Goal: Information Seeking & Learning: Learn about a topic

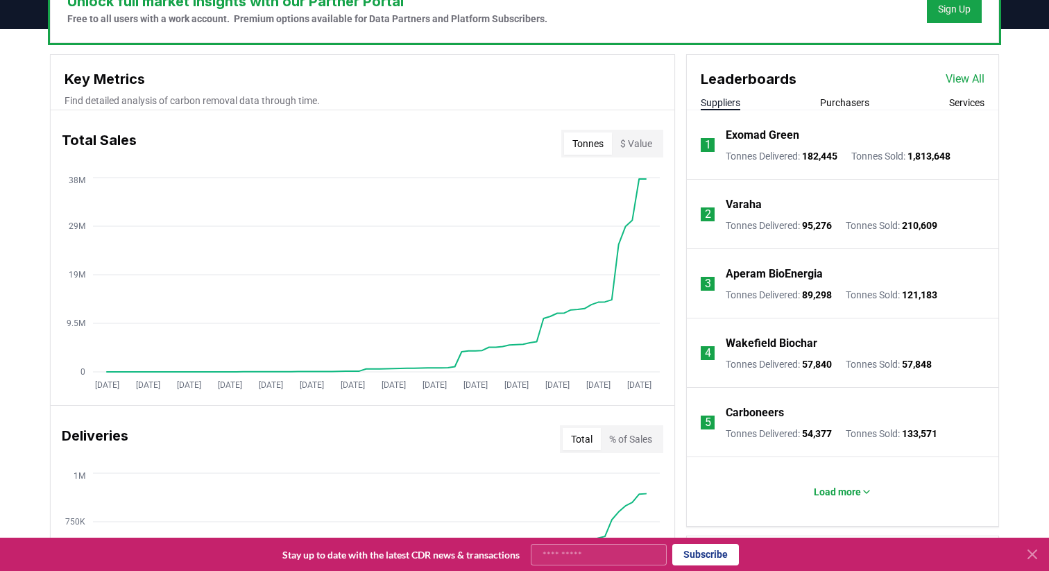
scroll to position [458, 0]
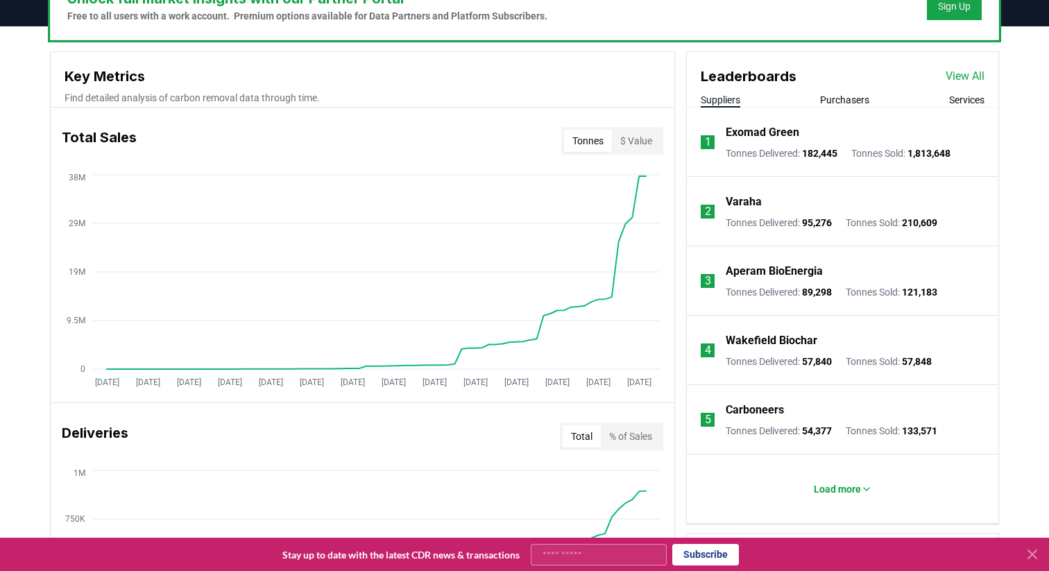
click at [1022, 136] on div "Unlock full market insights with our Partner Portal Free to all users with a wo…" at bounding box center [524, 574] width 1049 height 1097
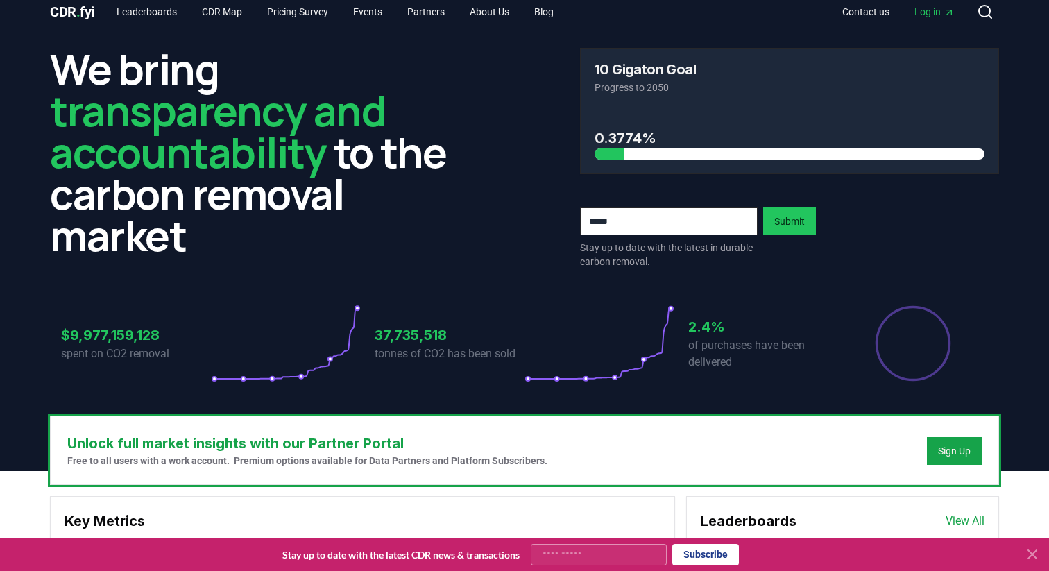
scroll to position [0, 0]
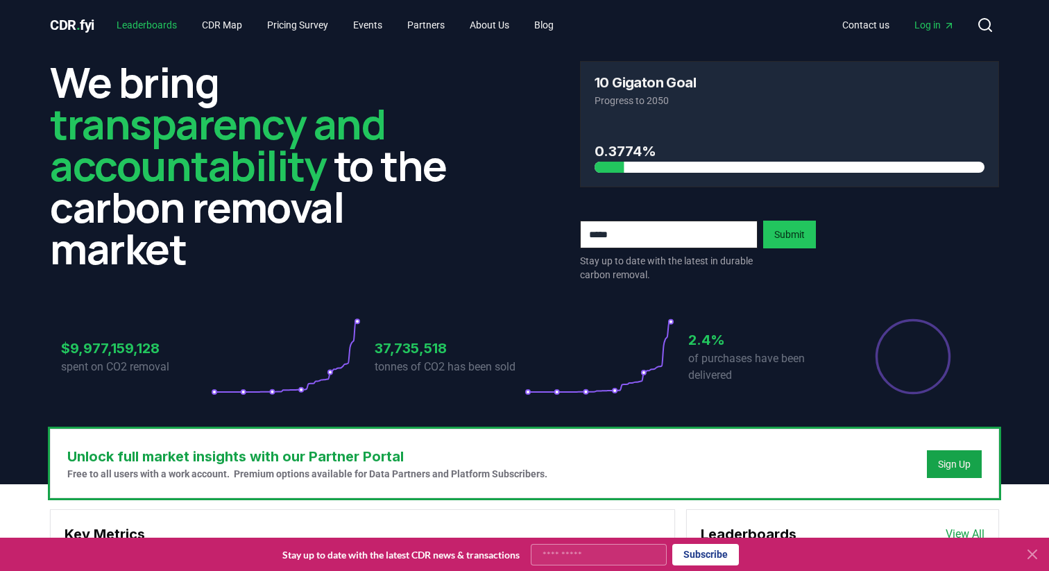
click at [164, 19] on link "Leaderboards" at bounding box center [146, 24] width 83 height 25
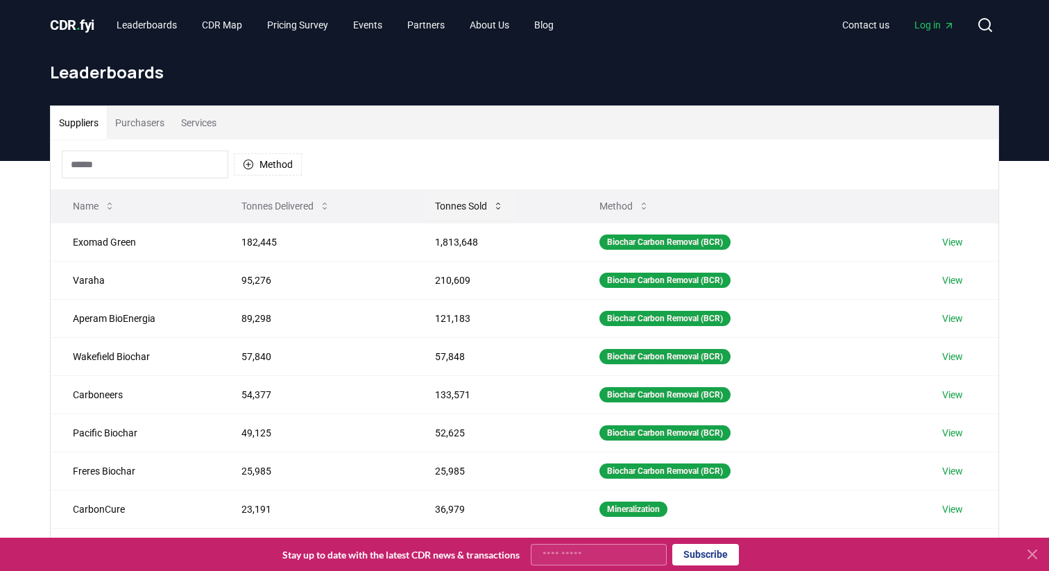
click at [478, 208] on button "Tonnes Sold" at bounding box center [469, 206] width 91 height 28
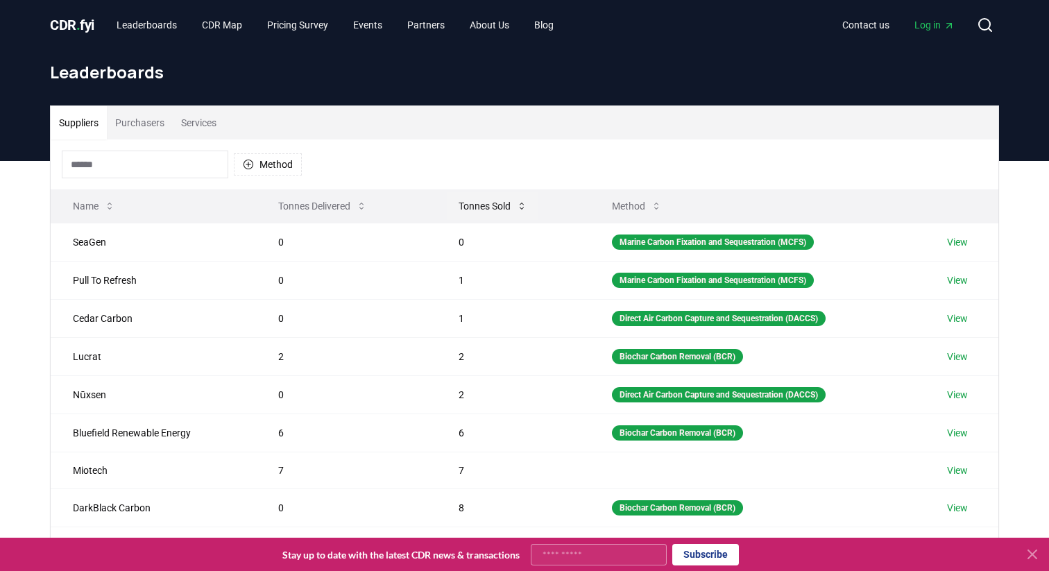
click at [478, 208] on button "Tonnes Sold" at bounding box center [492, 206] width 91 height 28
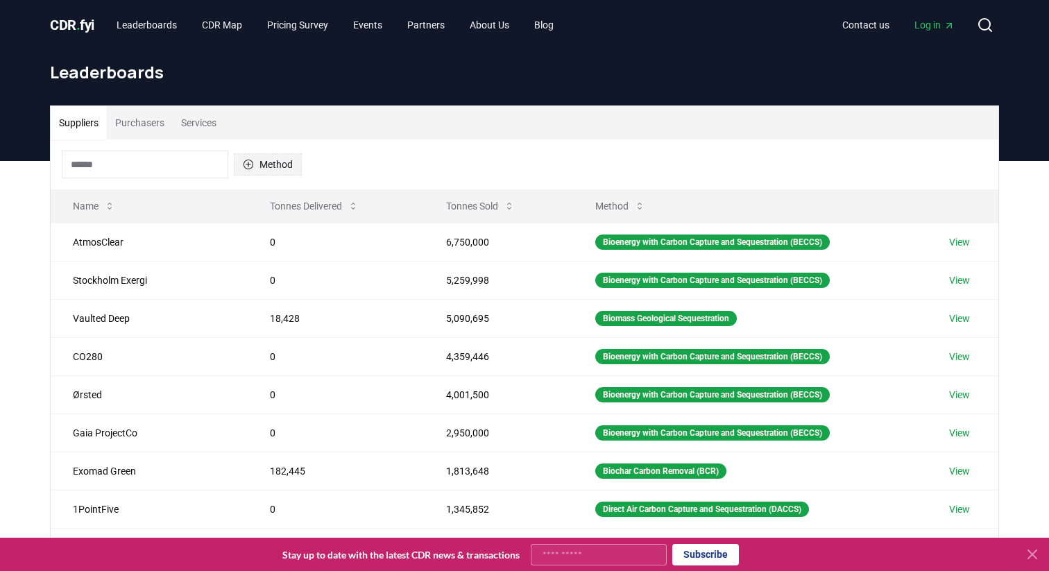
click at [260, 158] on button "Method" at bounding box center [268, 164] width 68 height 22
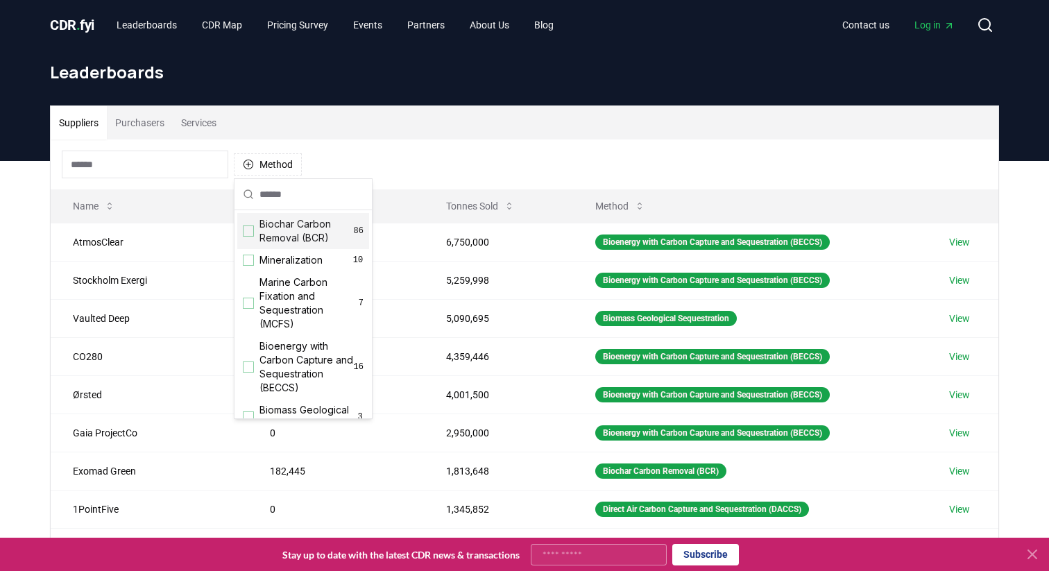
click at [443, 128] on div "Suppliers Purchasers Services" at bounding box center [525, 122] width 948 height 33
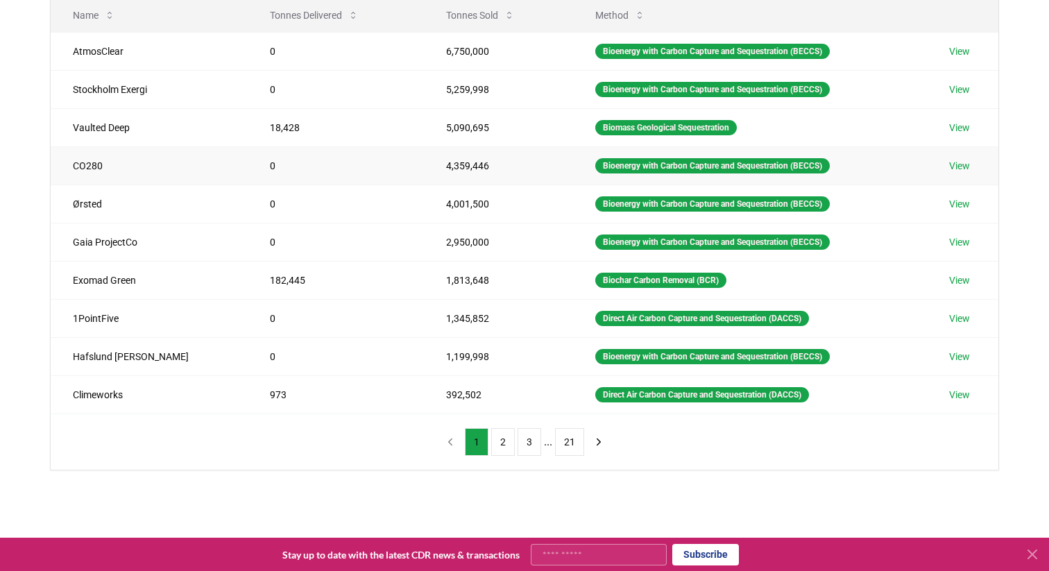
scroll to position [224, 0]
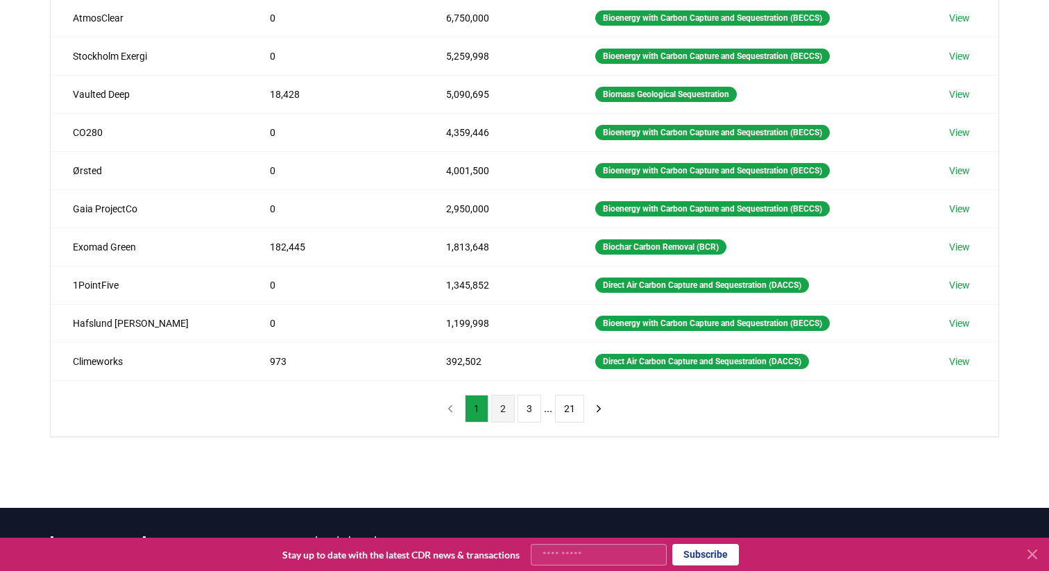
click at [504, 402] on button "2" at bounding box center [503, 409] width 24 height 28
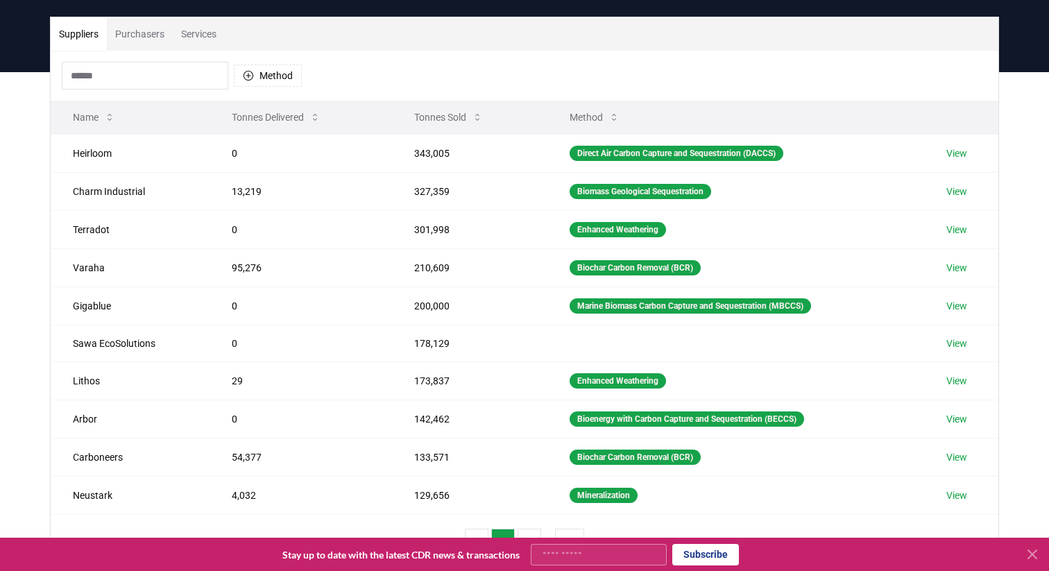
scroll to position [88, 0]
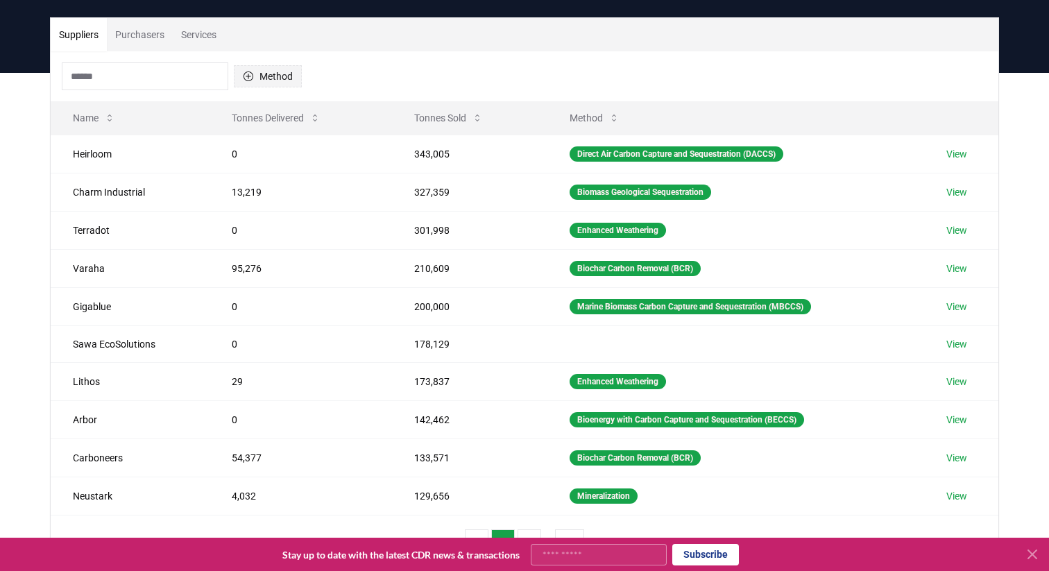
click at [279, 74] on button "Method" at bounding box center [268, 76] width 68 height 22
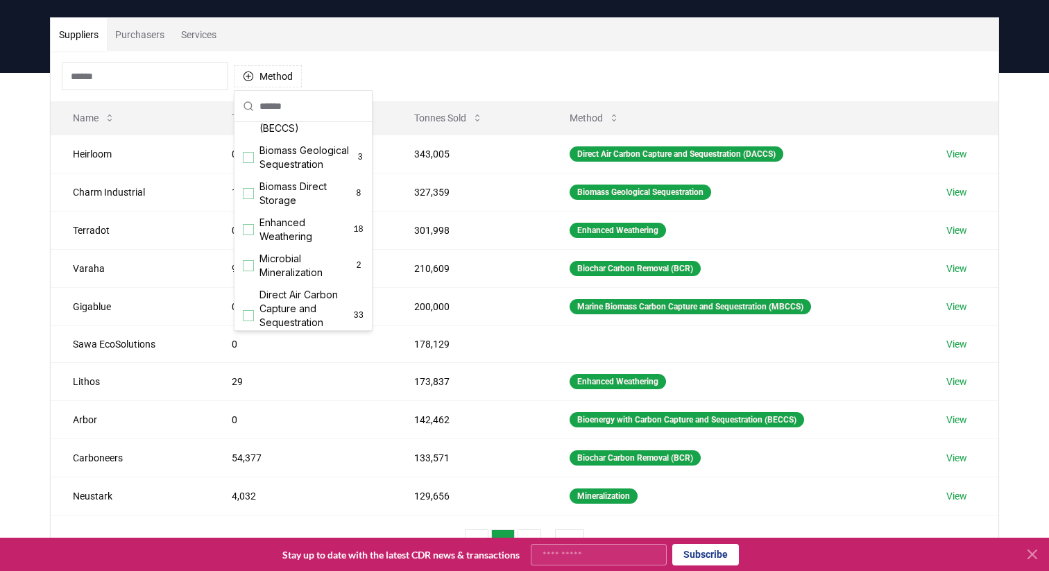
scroll to position [177, 0]
click at [250, 225] on div "Suggestions" at bounding box center [248, 224] width 11 height 11
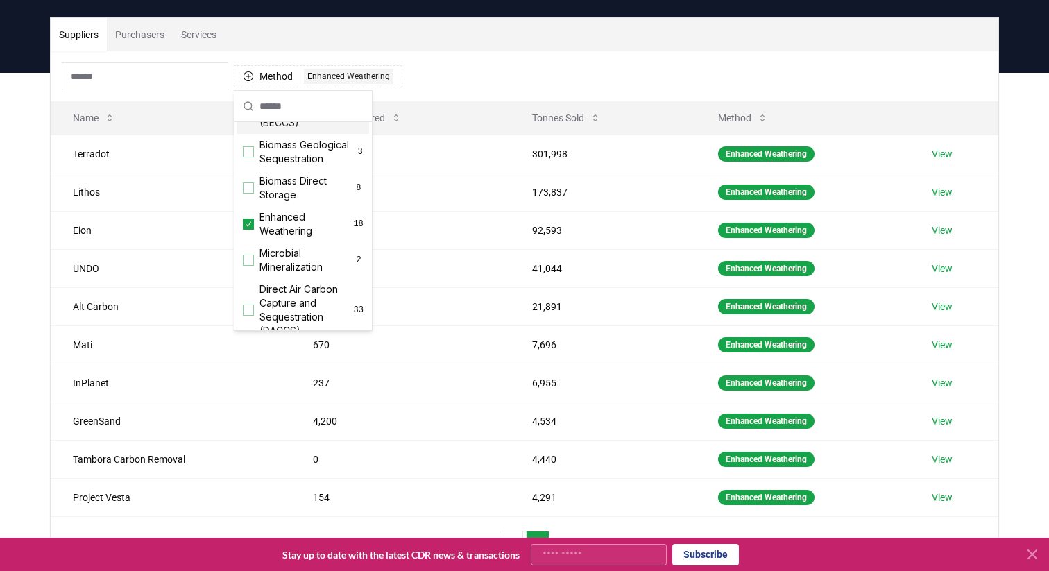
click at [443, 77] on div "Method 1 Enhanced Weathering" at bounding box center [525, 76] width 948 height 50
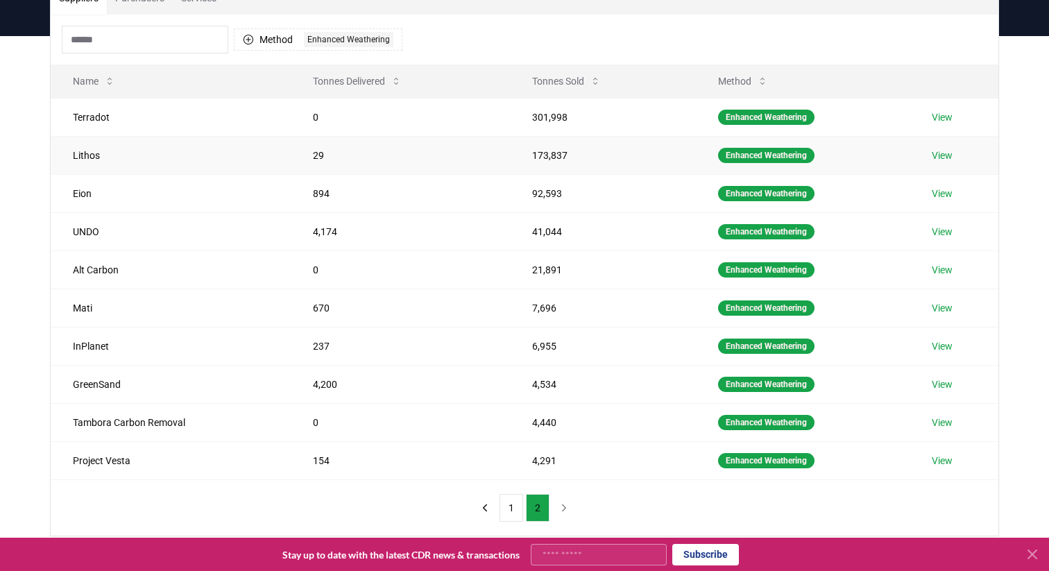
scroll to position [128, 0]
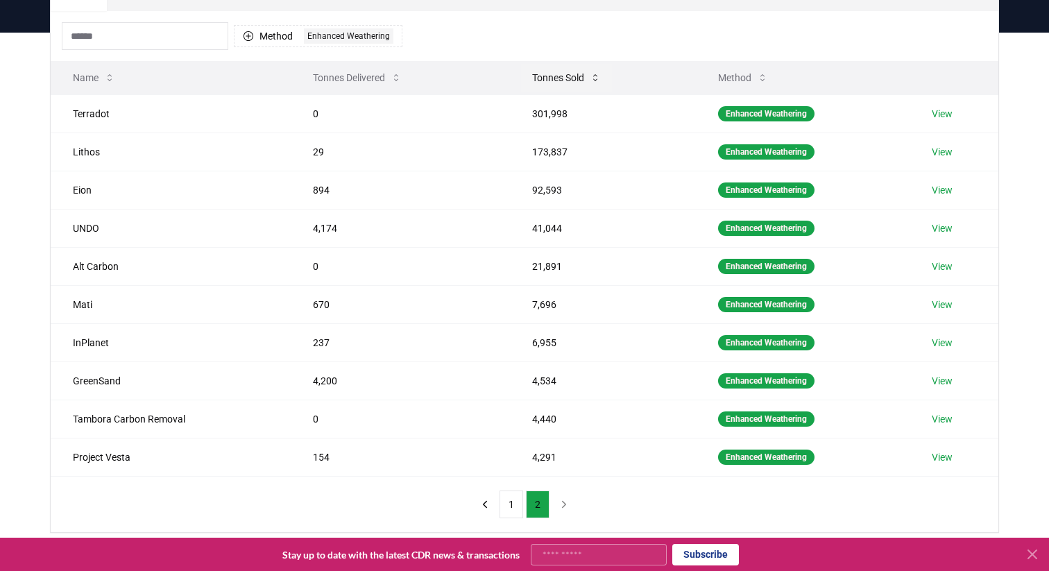
click at [562, 83] on button "Tonnes Sold" at bounding box center [566, 78] width 91 height 28
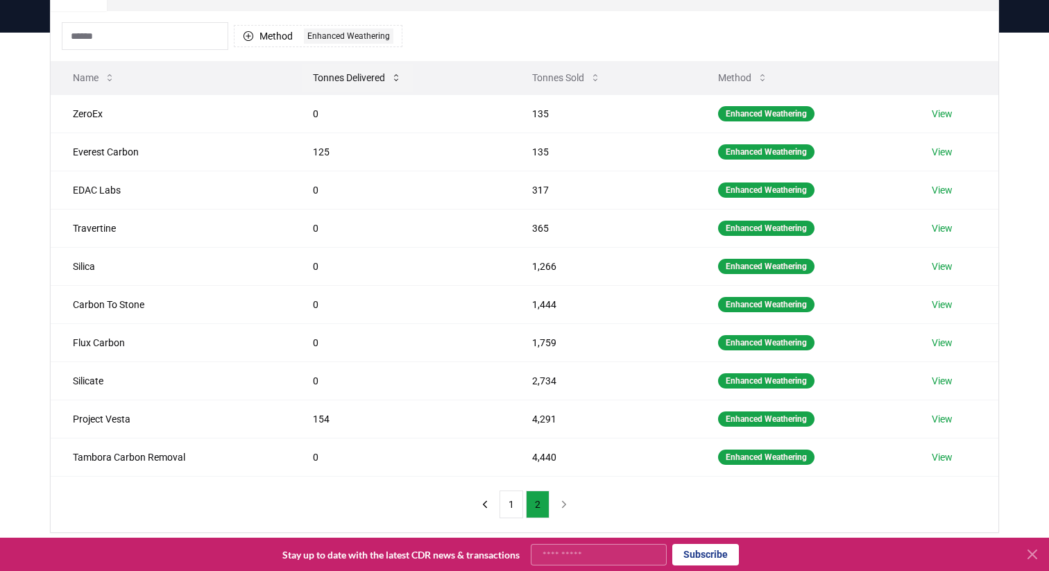
click at [360, 71] on button "Tonnes Delivered" at bounding box center [357, 78] width 111 height 28
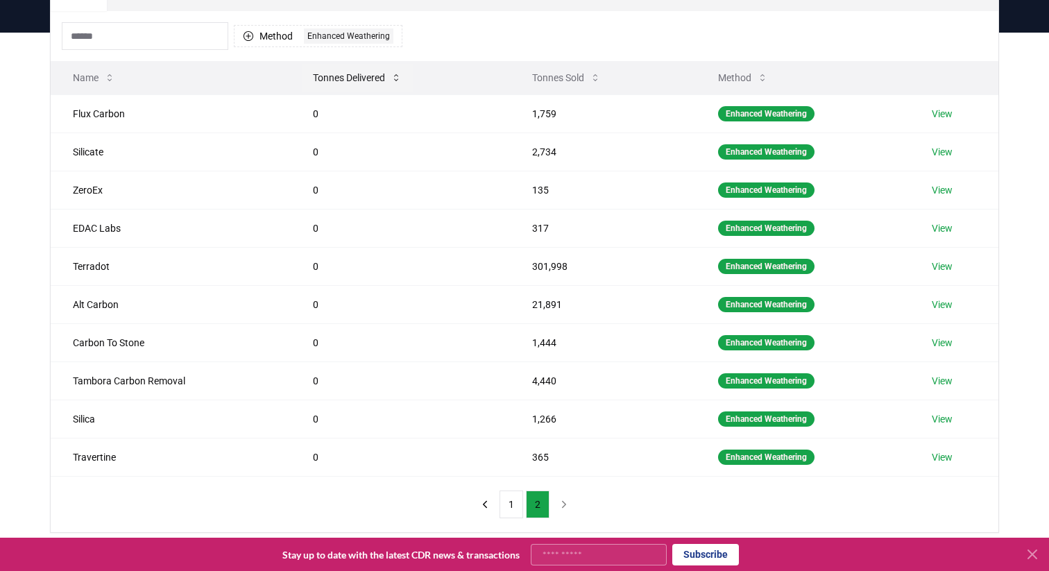
click at [360, 71] on button "Tonnes Delivered" at bounding box center [357, 78] width 111 height 28
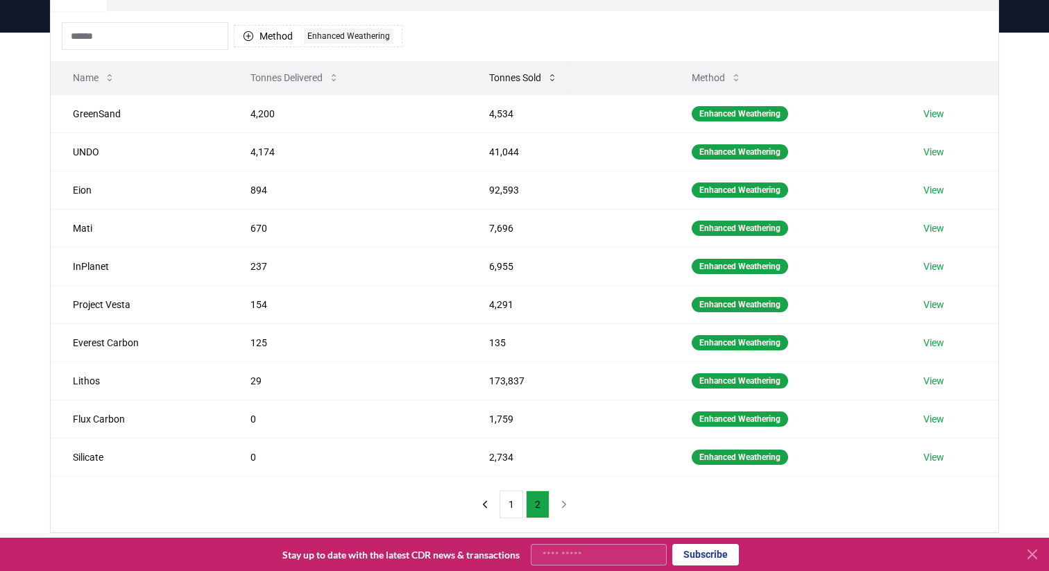
click at [524, 79] on button "Tonnes Sold" at bounding box center [523, 78] width 91 height 28
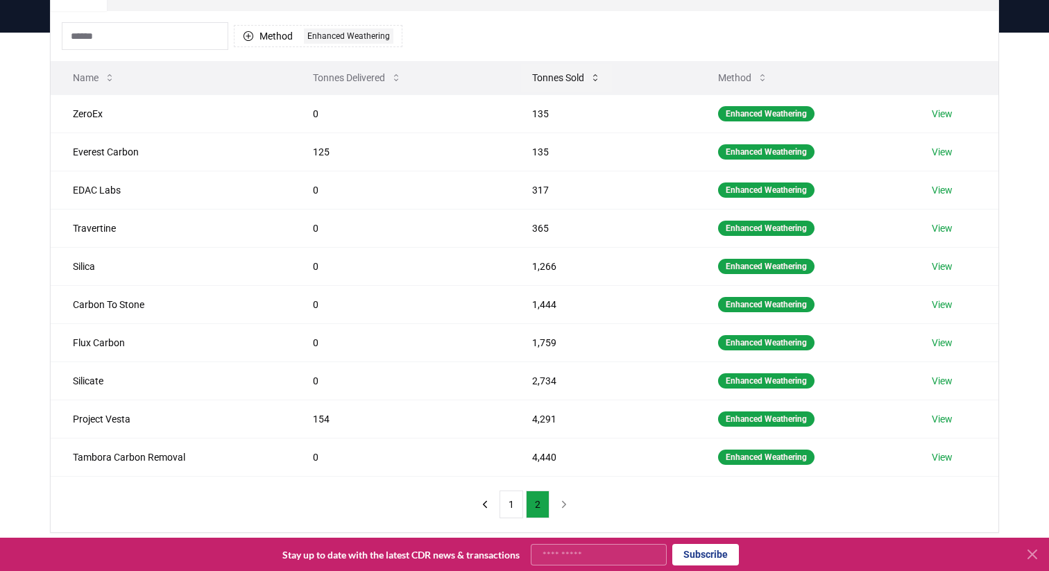
click at [533, 79] on button "Tonnes Sold" at bounding box center [566, 78] width 91 height 28
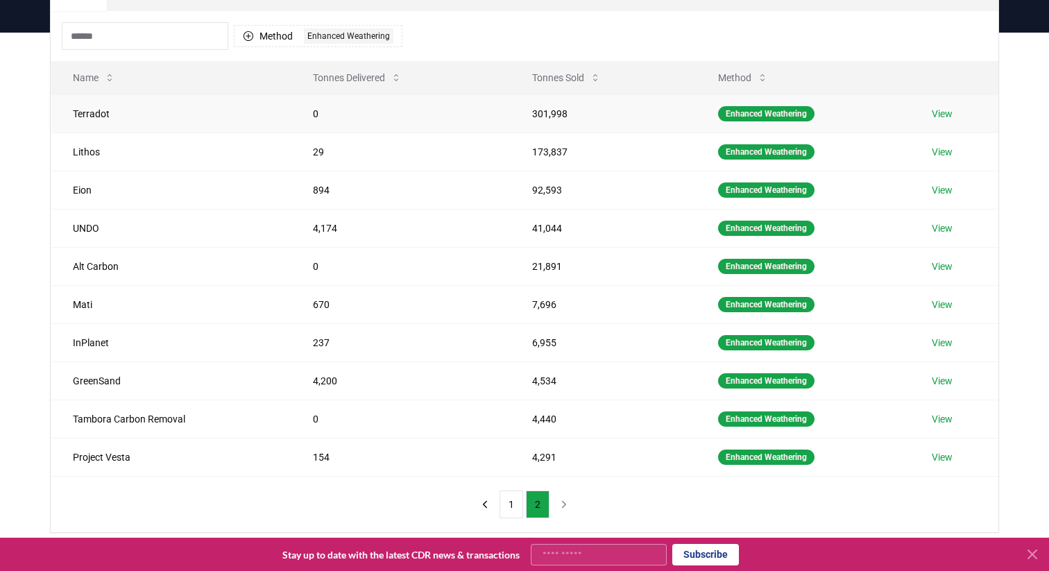
click at [951, 115] on link "View" at bounding box center [942, 114] width 21 height 14
